Goal: Information Seeking & Learning: Learn about a topic

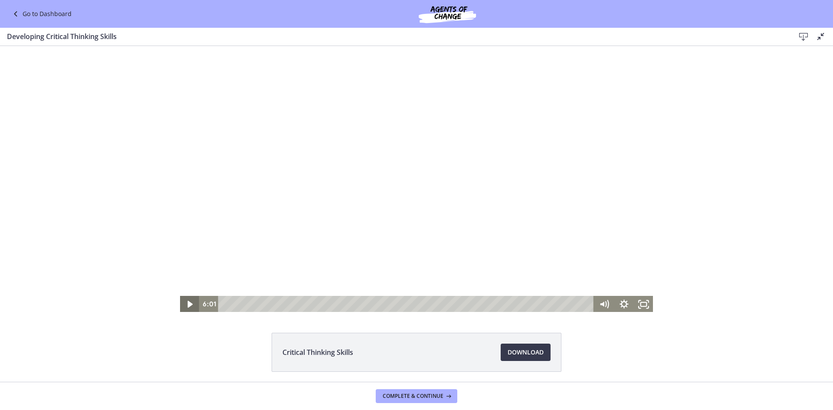
click at [187, 303] on icon "Play Video" at bounding box center [189, 304] width 5 height 7
click at [498, 304] on div "12:10" at bounding box center [408, 304] width 364 height 17
click at [481, 305] on div "11:28" at bounding box center [408, 304] width 364 height 17
click at [444, 305] on div "9:49" at bounding box center [408, 304] width 364 height 17
click at [421, 305] on div "8:47" at bounding box center [408, 304] width 364 height 17
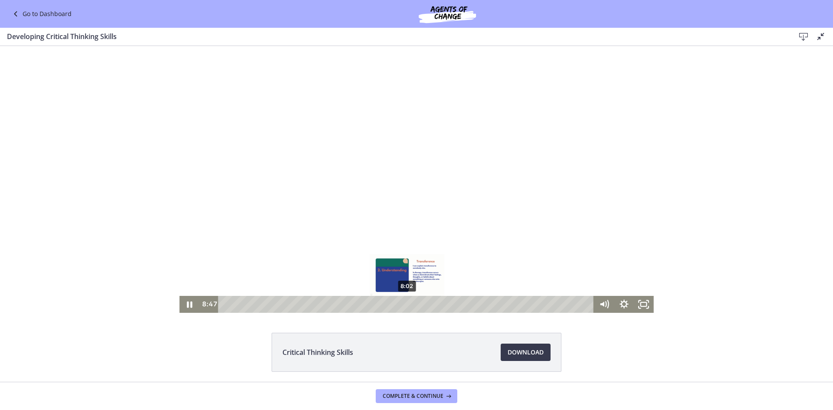
click at [404, 303] on div "8:02" at bounding box center [408, 304] width 364 height 17
click at [416, 304] on div "8:33" at bounding box center [408, 304] width 364 height 17
click at [440, 305] on div "9:37" at bounding box center [408, 304] width 364 height 17
click at [444, 302] on div "9:47" at bounding box center [408, 304] width 364 height 17
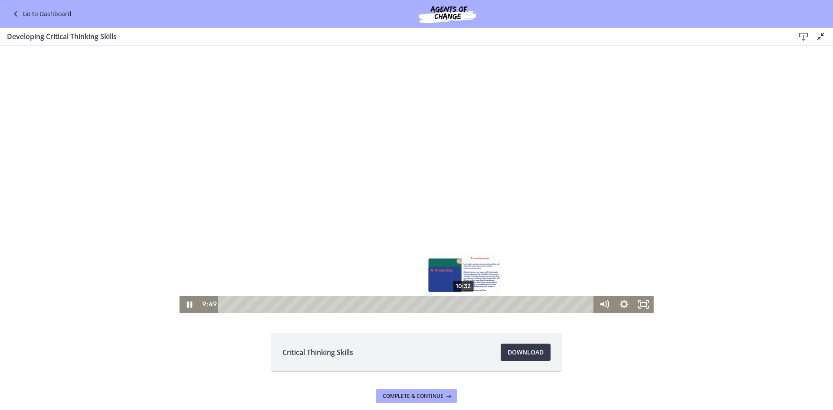
click at [461, 304] on div "10:32" at bounding box center [408, 304] width 364 height 17
click at [466, 303] on div "10:46" at bounding box center [408, 304] width 364 height 17
click at [478, 305] on div "11:18" at bounding box center [408, 304] width 364 height 17
click at [492, 305] on div "11:55" at bounding box center [408, 304] width 364 height 17
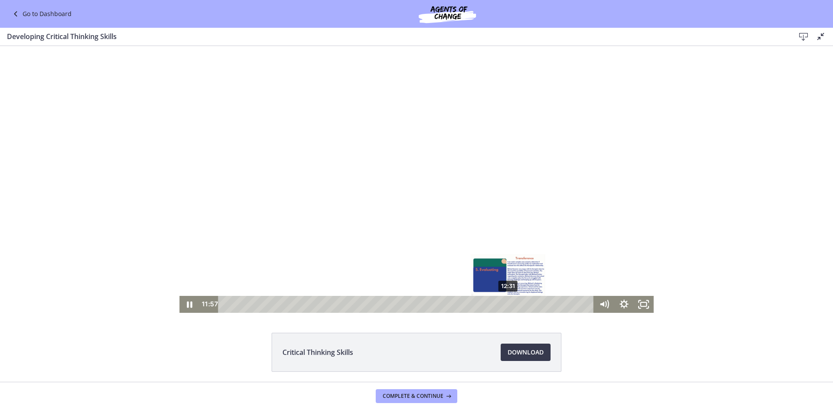
click at [505, 304] on div "12:31" at bounding box center [408, 304] width 364 height 17
click at [512, 302] on div "12:48" at bounding box center [408, 304] width 364 height 17
click at [525, 304] on div "13:24" at bounding box center [408, 304] width 364 height 17
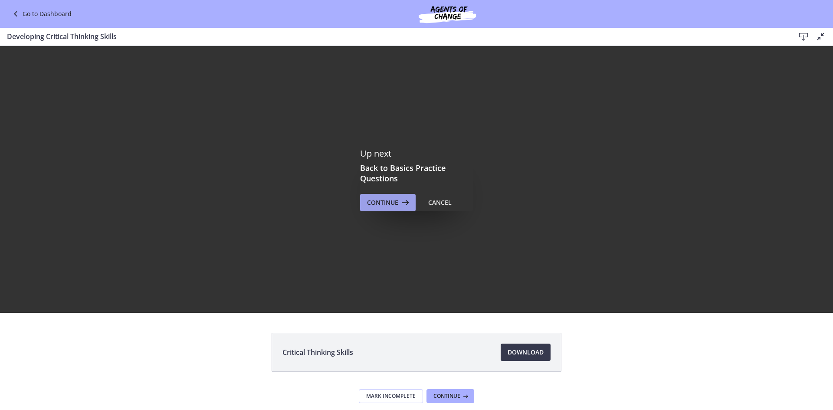
click at [390, 205] on span "Continue" at bounding box center [382, 202] width 31 height 10
